Goal: Information Seeking & Learning: Learn about a topic

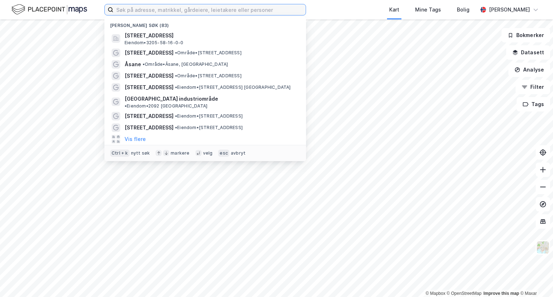
click at [166, 12] on input at bounding box center [209, 9] width 192 height 11
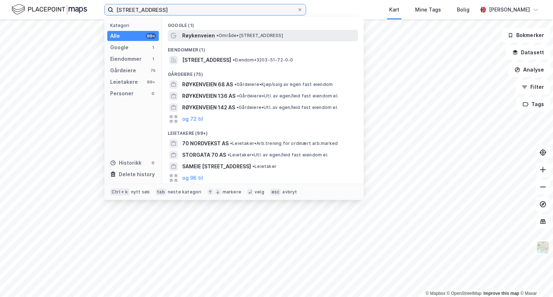
type input "[STREET_ADDRESS]"
click at [203, 37] on span "Røykenveien" at bounding box center [198, 35] width 33 height 9
click at [165, 10] on input "[STREET_ADDRESS]" at bounding box center [205, 9] width 184 height 11
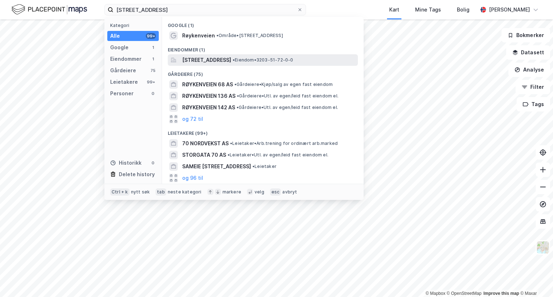
click at [203, 63] on span "[STREET_ADDRESS]" at bounding box center [206, 60] width 49 height 9
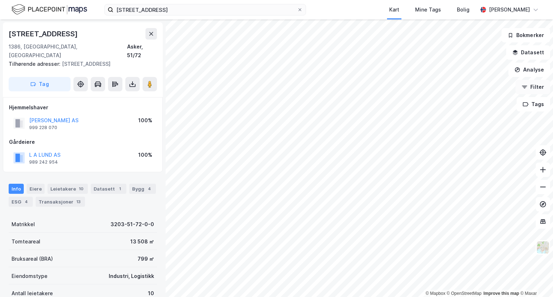
click at [527, 90] on icon "button" at bounding box center [524, 87] width 6 height 6
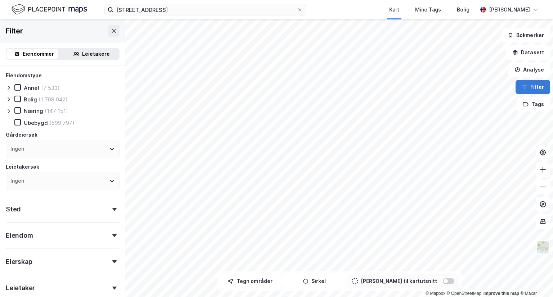
click at [525, 88] on icon "button" at bounding box center [525, 88] width 2 height 1
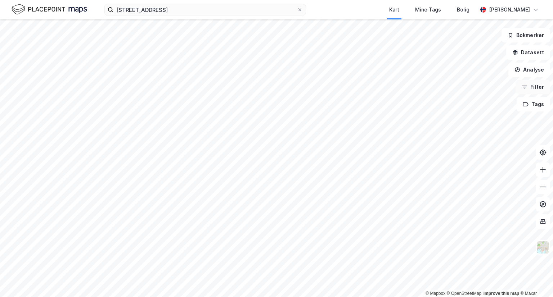
click at [525, 88] on icon "button" at bounding box center [525, 88] width 2 height 1
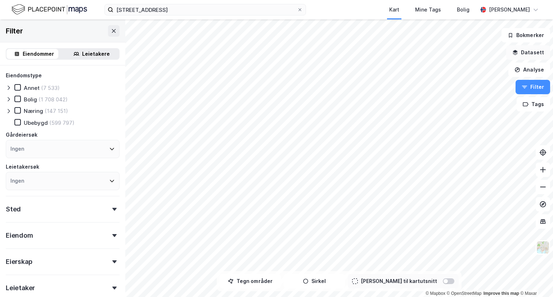
click at [521, 54] on button "Datasett" at bounding box center [528, 52] width 44 height 14
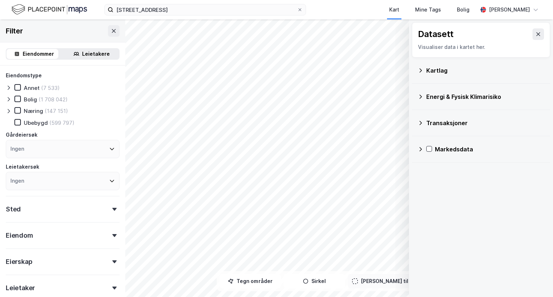
click at [443, 73] on div "Kartlag" at bounding box center [485, 70] width 118 height 9
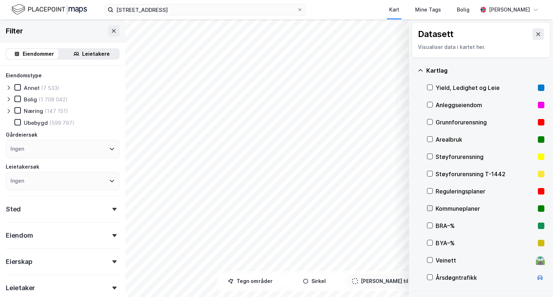
click at [432, 208] on icon at bounding box center [429, 208] width 5 height 5
click at [459, 105] on div "Anleggseiendom" at bounding box center [484, 105] width 99 height 9
click at [451, 139] on div "Arealbruk" at bounding box center [484, 139] width 99 height 9
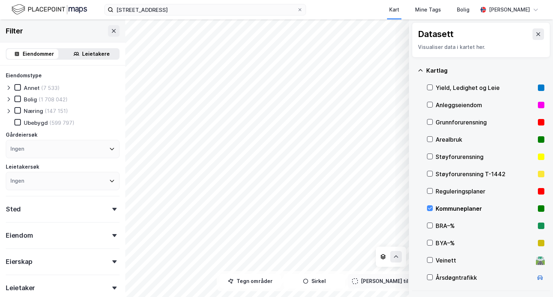
click at [451, 139] on div "Arealbruk" at bounding box center [484, 139] width 99 height 9
click at [448, 155] on div "Støyforurensning" at bounding box center [484, 157] width 99 height 9
click at [449, 170] on div "Støyforurensning T-1442" at bounding box center [484, 174] width 99 height 9
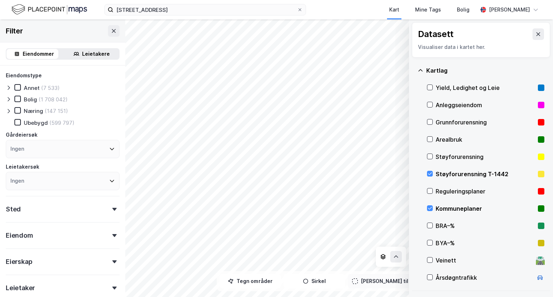
click at [449, 170] on div "Støyforurensning T-1442" at bounding box center [484, 174] width 99 height 9
click at [443, 194] on div "Reguleringsplaner" at bounding box center [484, 191] width 99 height 9
click at [431, 208] on icon at bounding box center [429, 208] width 5 height 5
click at [430, 191] on icon at bounding box center [429, 191] width 5 height 5
click at [430, 207] on icon at bounding box center [429, 208] width 5 height 5
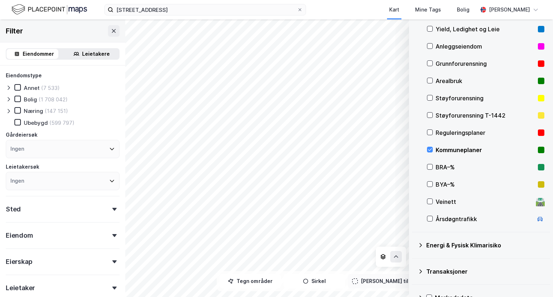
scroll to position [75, 0]
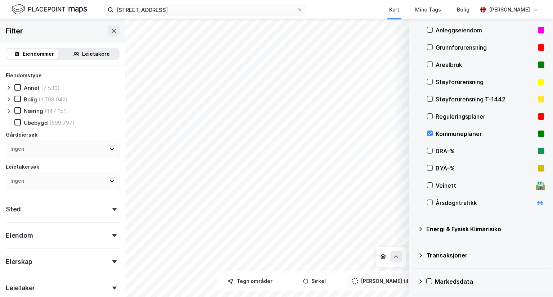
click at [419, 257] on icon at bounding box center [420, 256] width 6 height 6
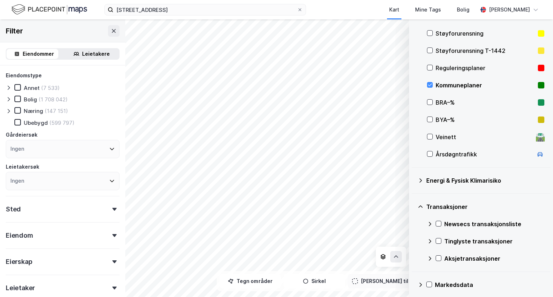
scroll to position [127, 0]
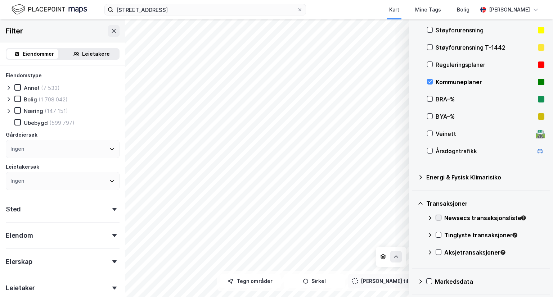
click at [441, 218] on div at bounding box center [438, 218] width 6 height 6
